Goal: Find contact information: Find contact information

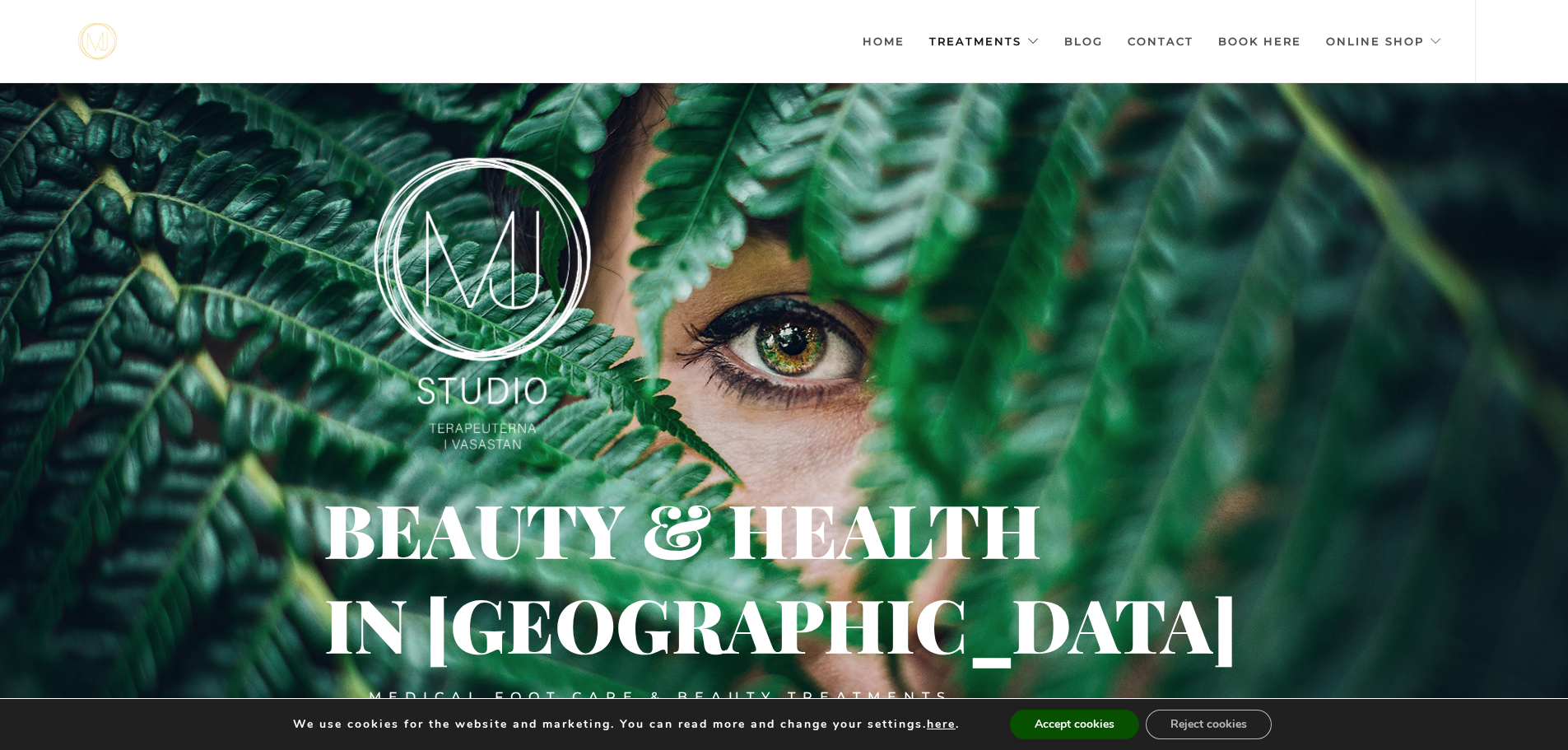
click at [1031, 39] on link "Treatments" at bounding box center [984, 41] width 110 height 83
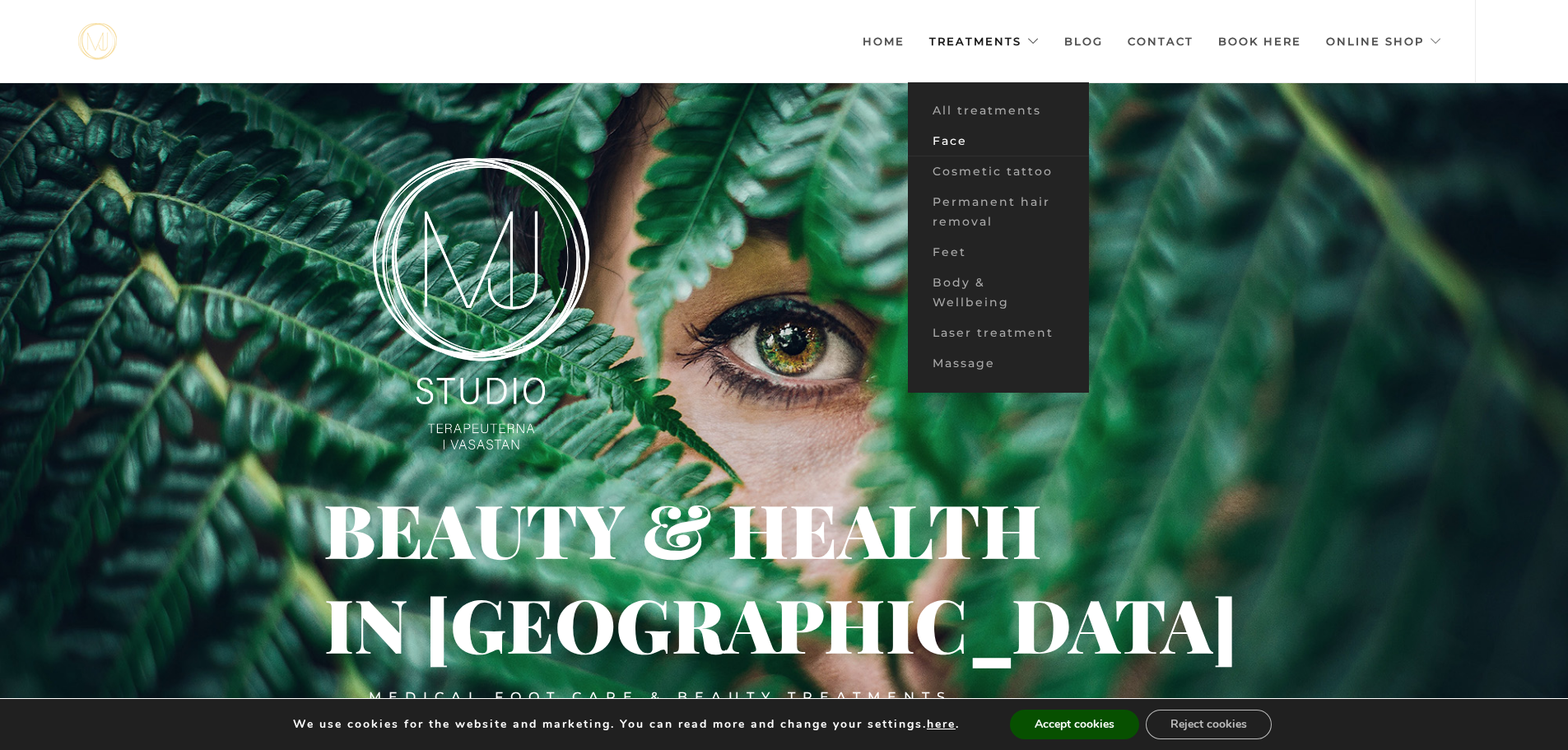
click at [951, 140] on font "Face" at bounding box center [950, 140] width 35 height 15
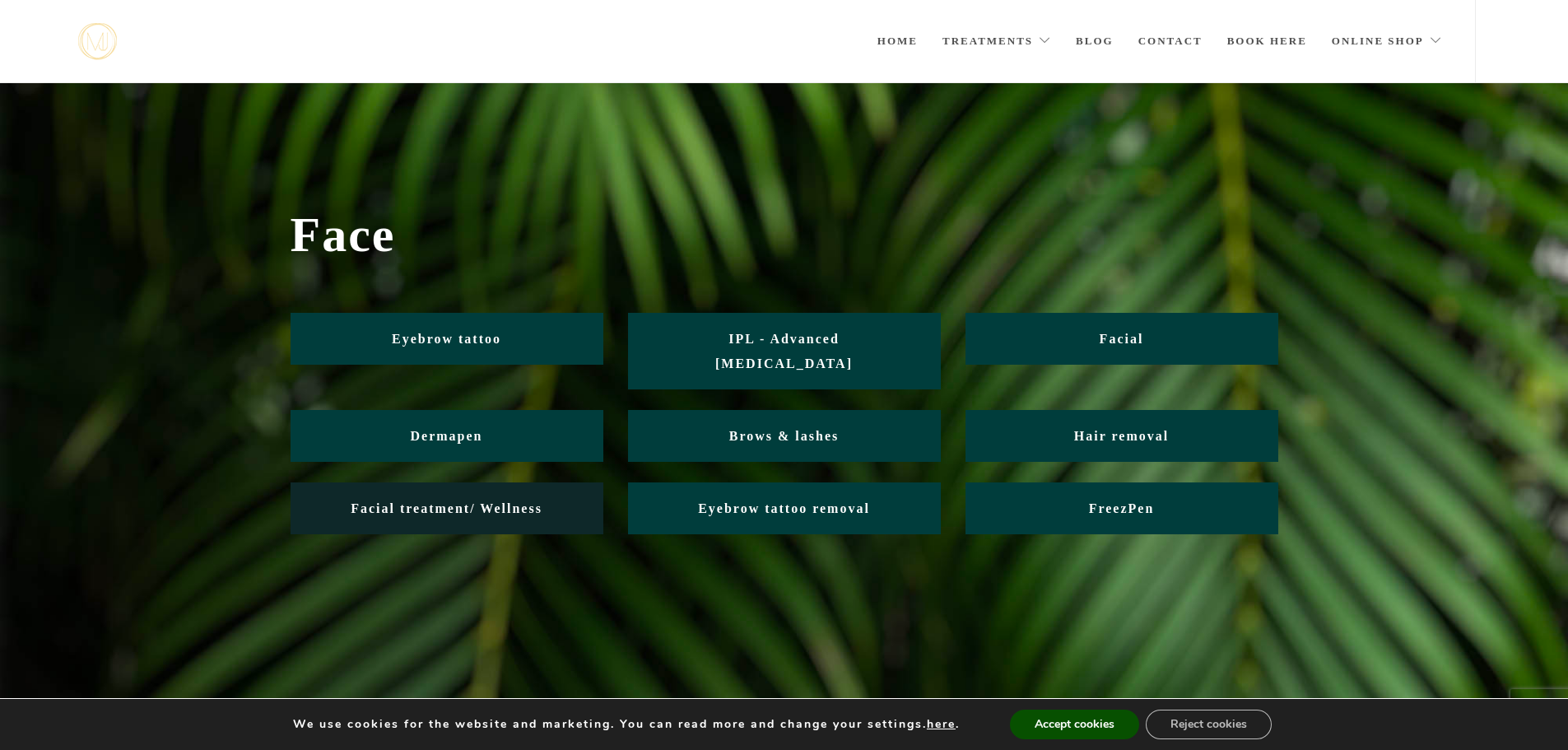
click at [431, 501] on font "Facial treatment/ Wellness" at bounding box center [447, 508] width 192 height 14
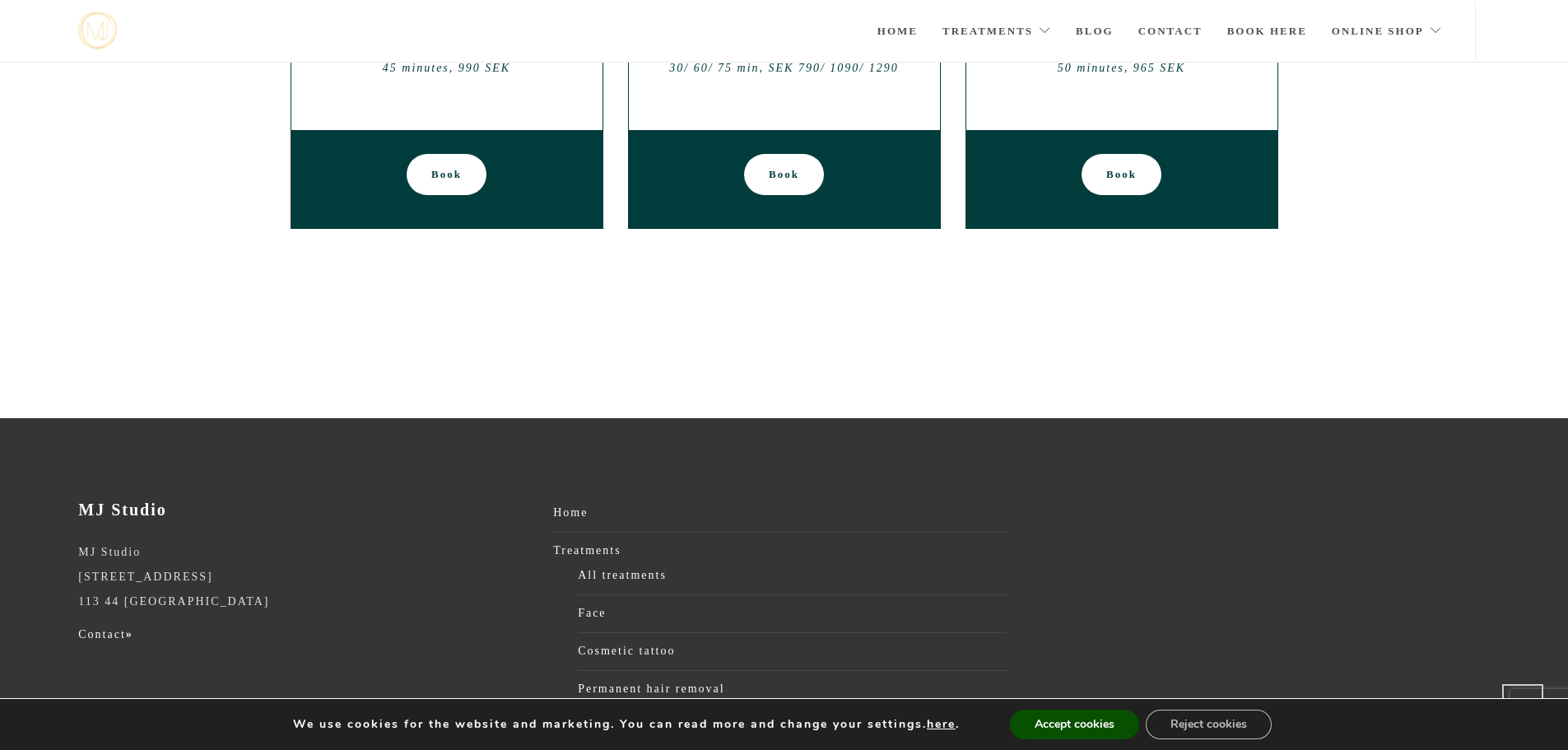
scroll to position [668, 0]
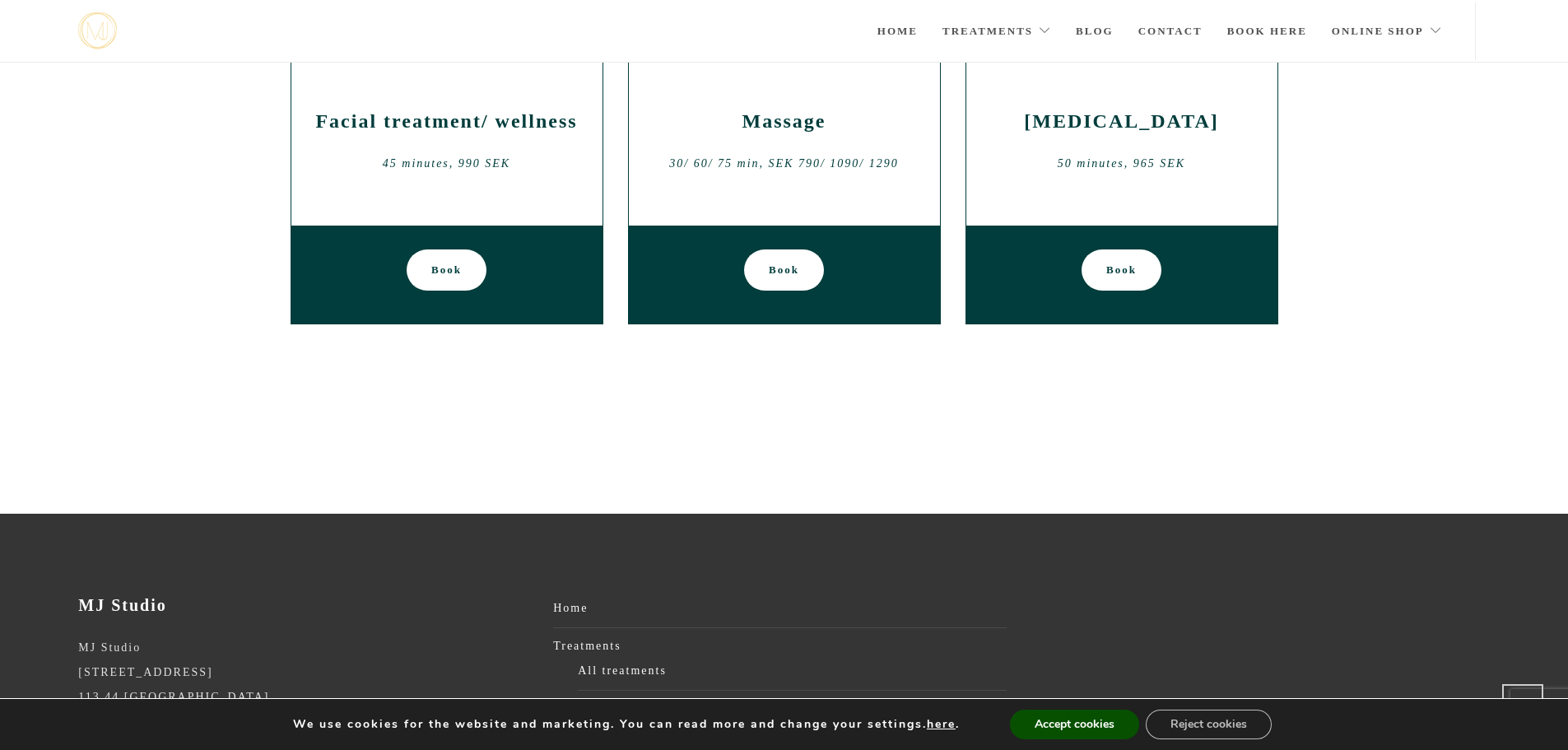
click at [451, 249] on font "Book" at bounding box center [446, 269] width 30 height 41
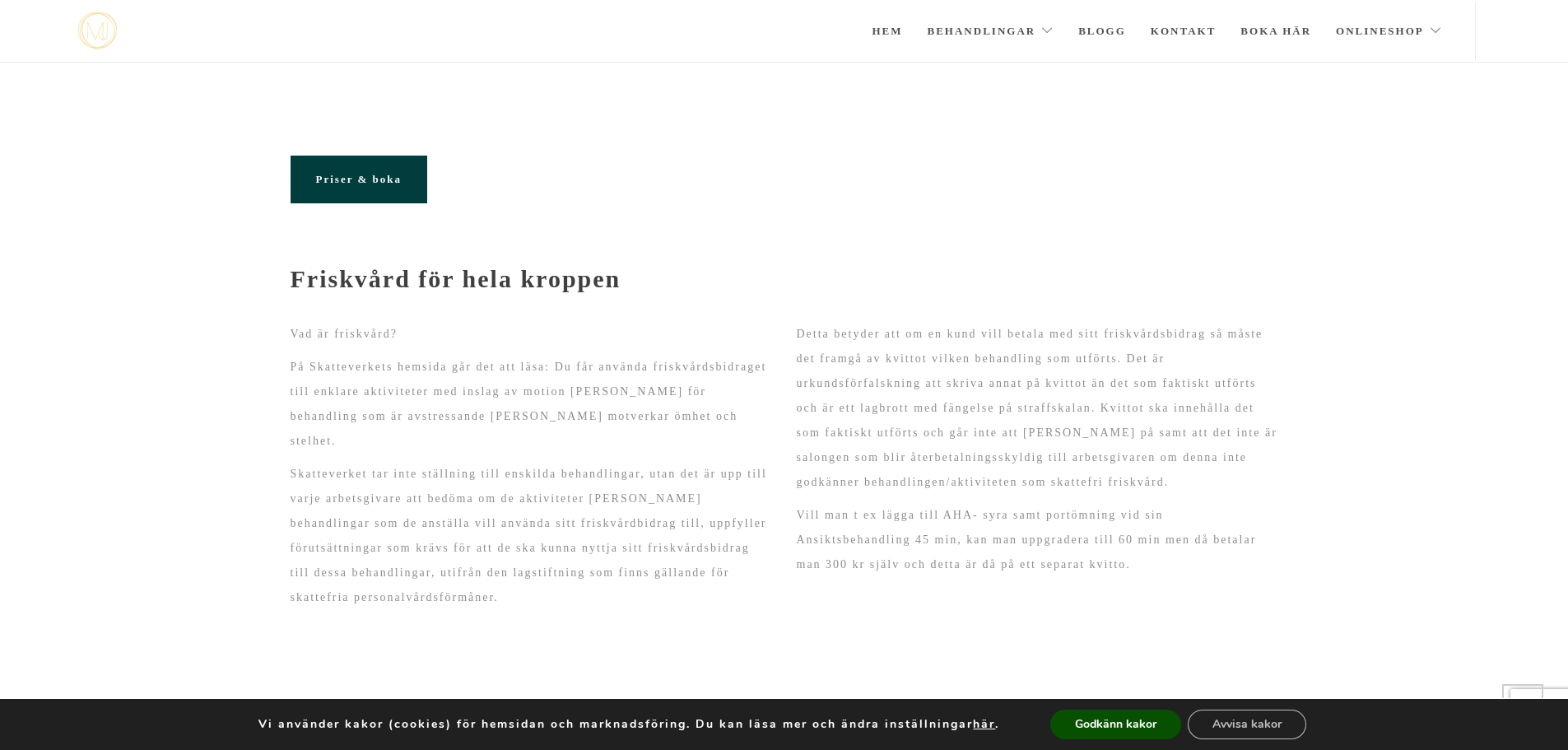
scroll to position [668, 0]
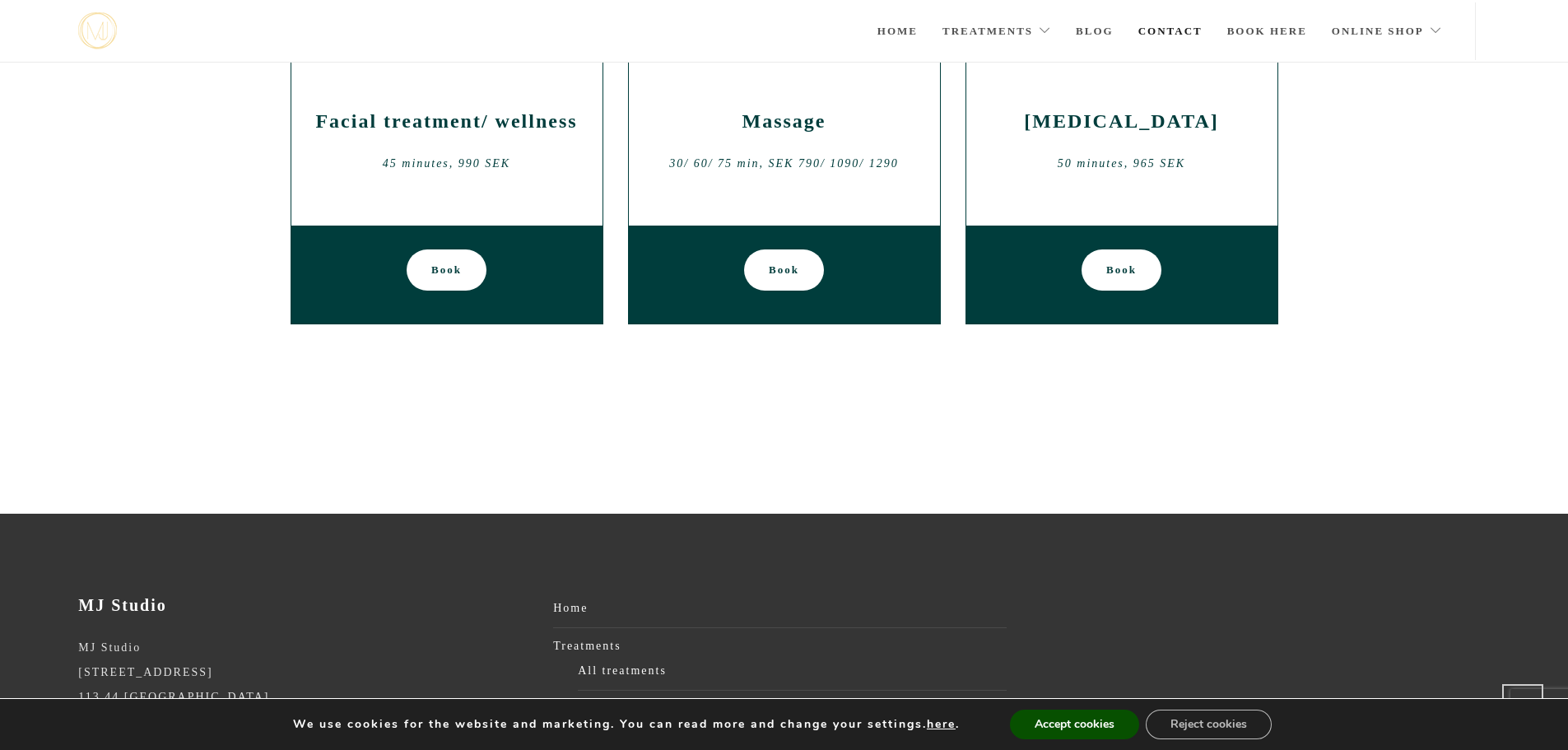
click at [1165, 31] on font "Contact" at bounding box center [1171, 30] width 64 height 12
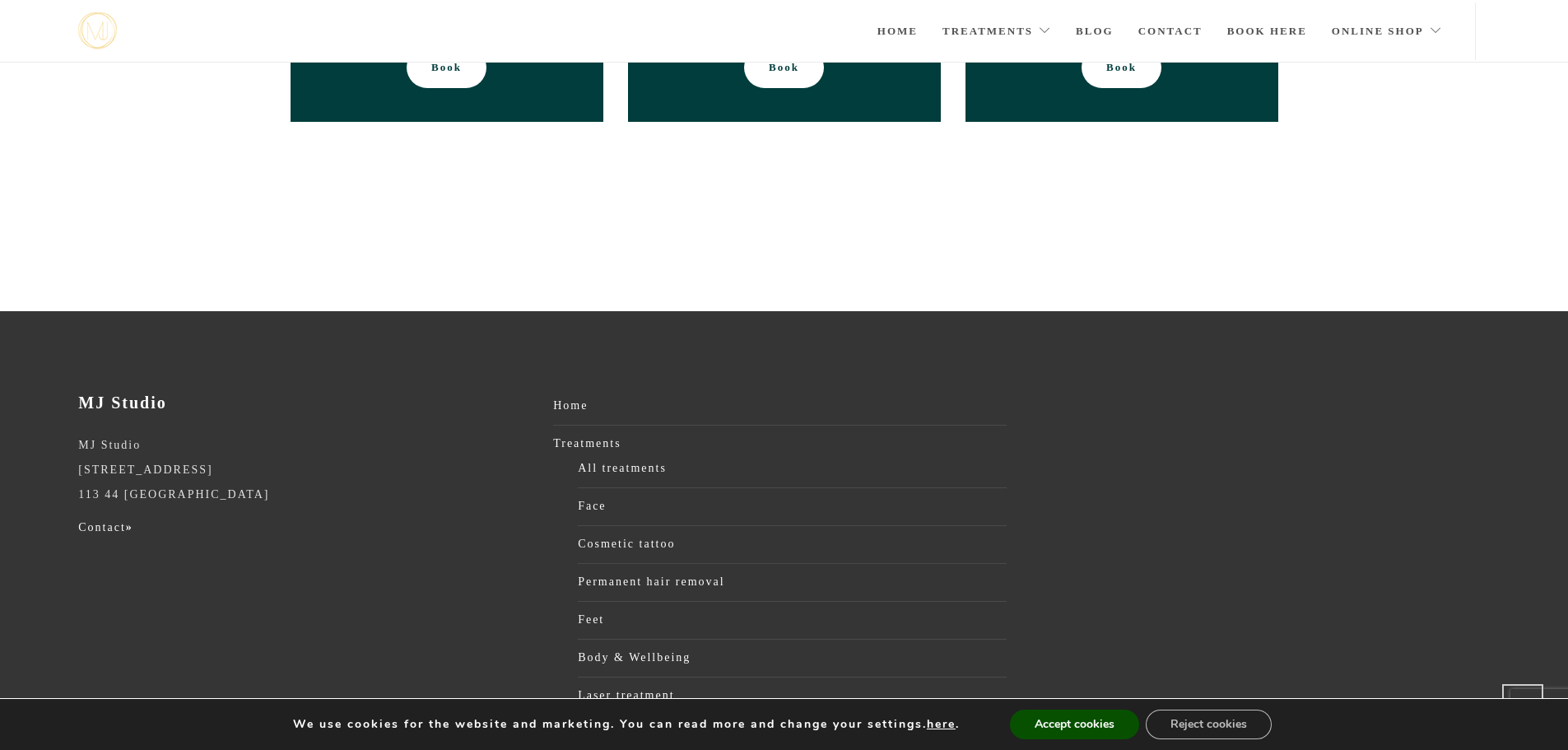
scroll to position [950, 0]
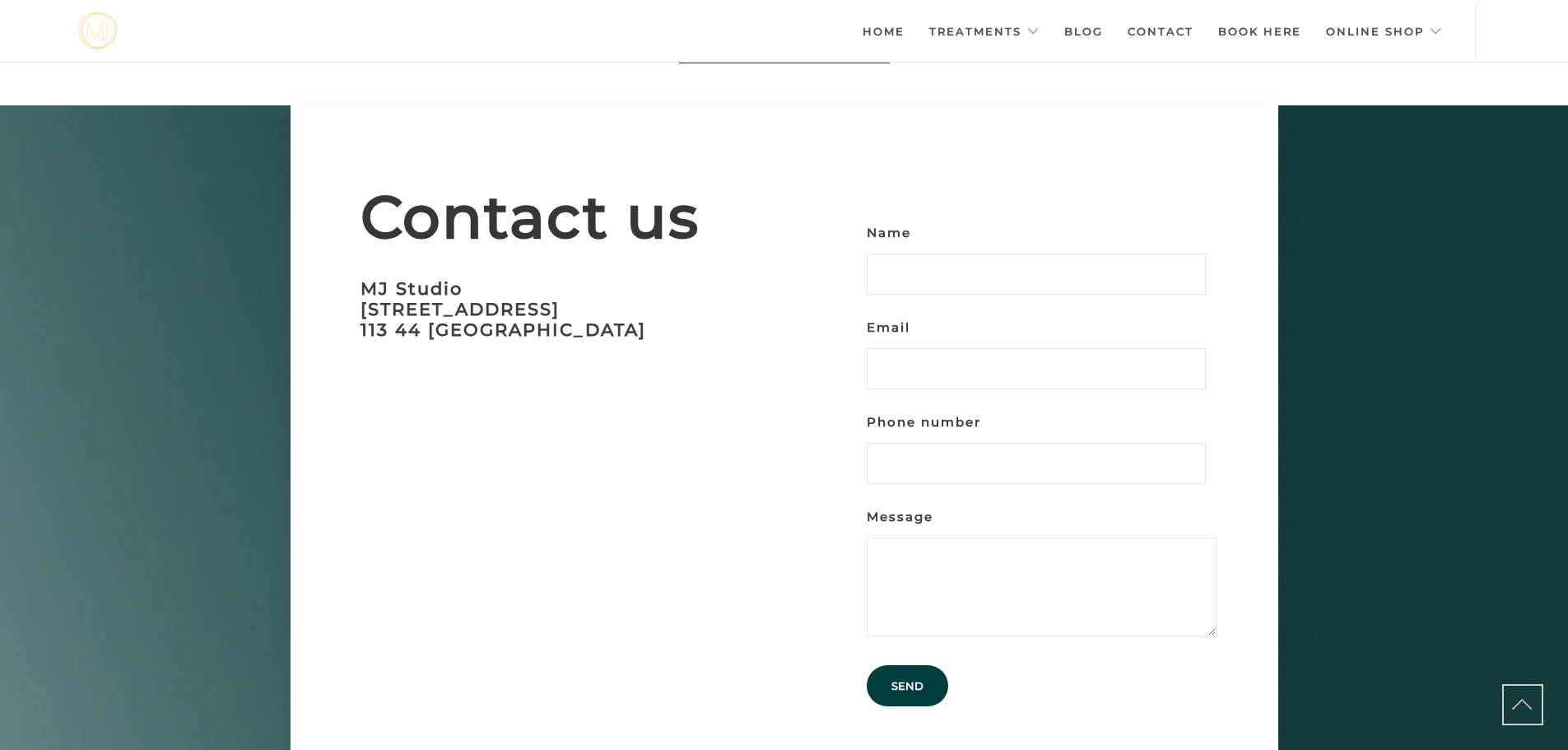
scroll to position [5028, 0]
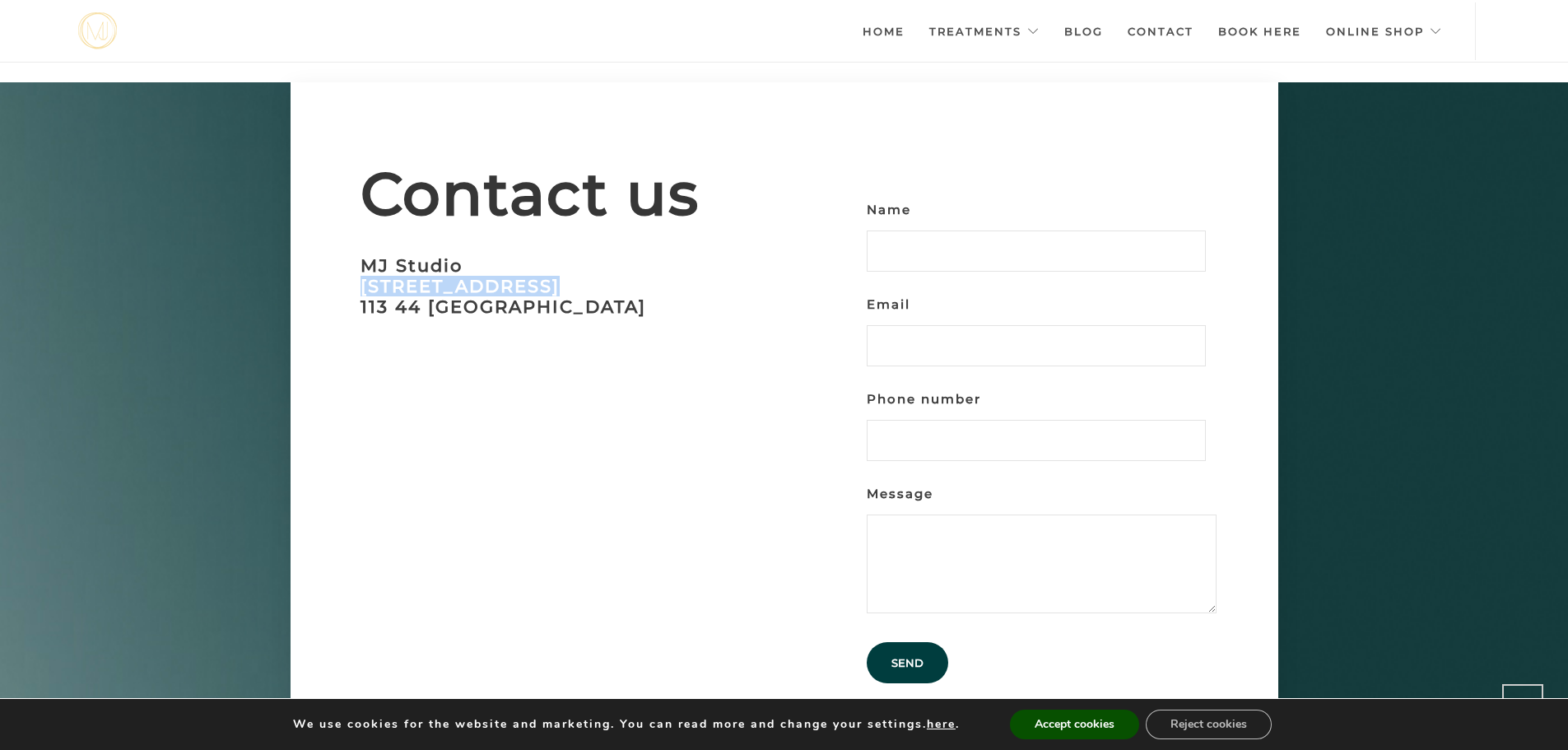
drag, startPoint x: 363, startPoint y: 258, endPoint x: 549, endPoint y: 262, distance: 186.0
click at [549, 262] on h3 "MJ Studio [STREET_ADDRESS]" at bounding box center [573, 286] width 424 height 62
copy font "[STREET_ADDRESS]"
